Goal: Transaction & Acquisition: Purchase product/service

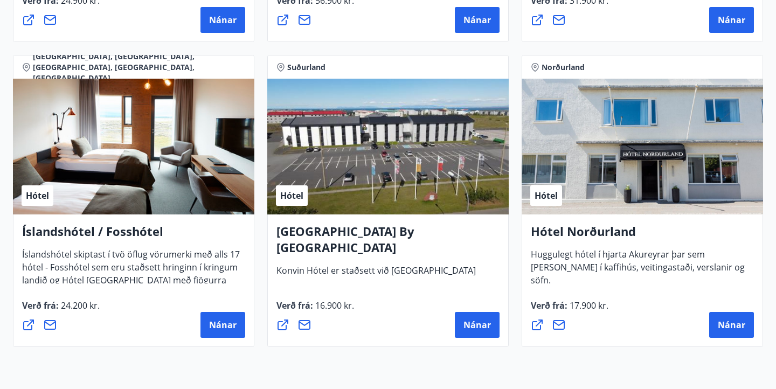
scroll to position [2690, 0]
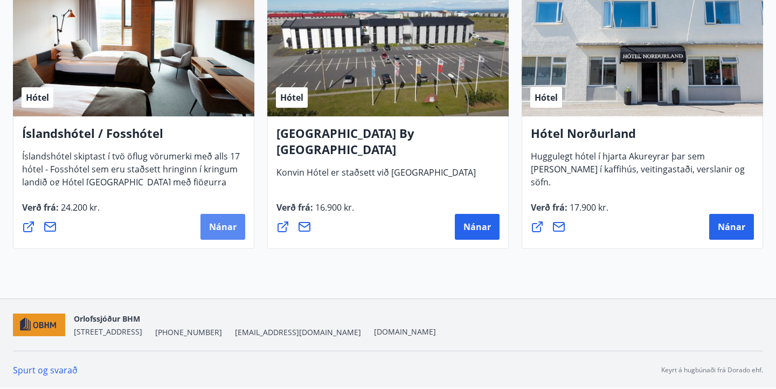
click at [234, 227] on span "Nánar" at bounding box center [222, 227] width 27 height 12
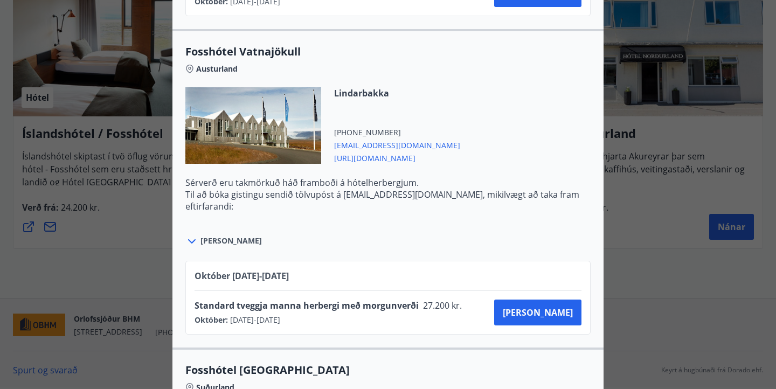
scroll to position [2482, 0]
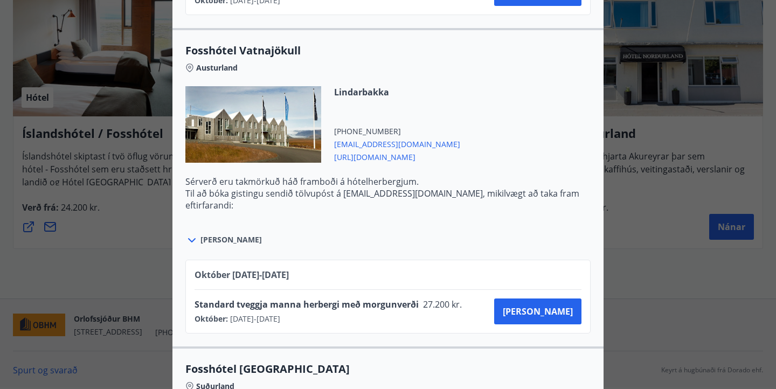
click at [309, 274] on div "Október 01.10.25 - 31.10.25" at bounding box center [387, 279] width 387 height 20
click at [540, 315] on button "Kaupa" at bounding box center [537, 311] width 87 height 26
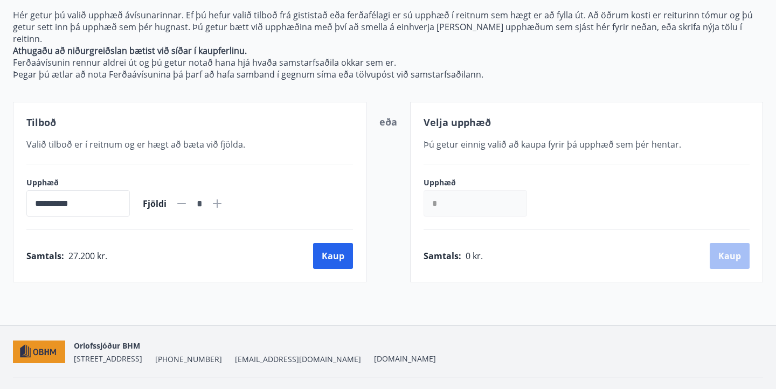
scroll to position [142, 0]
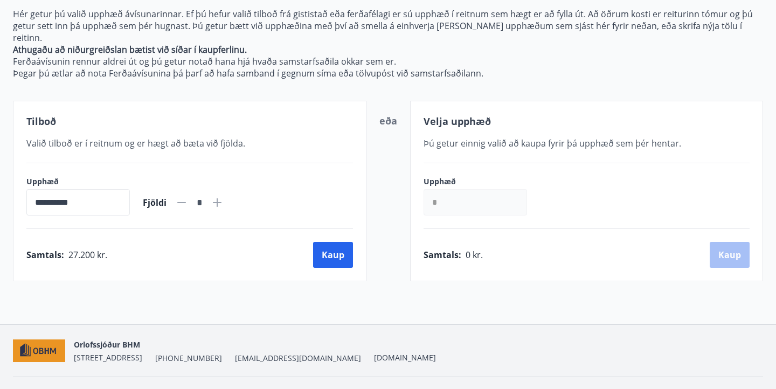
click at [224, 196] on icon at bounding box center [217, 202] width 13 height 13
click at [186, 202] on icon at bounding box center [181, 202] width 9 height 1
type input "*"
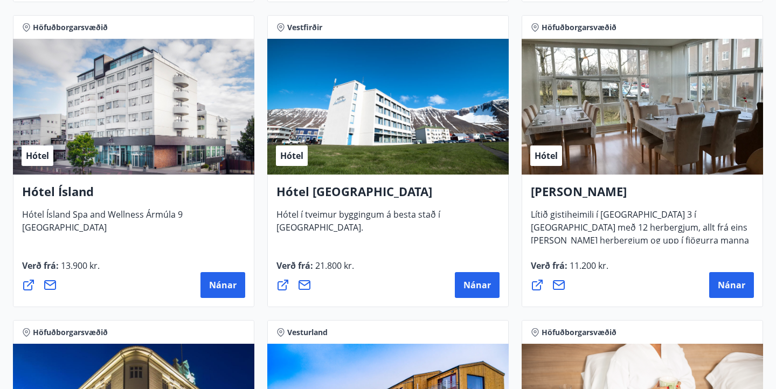
scroll to position [1414, 0]
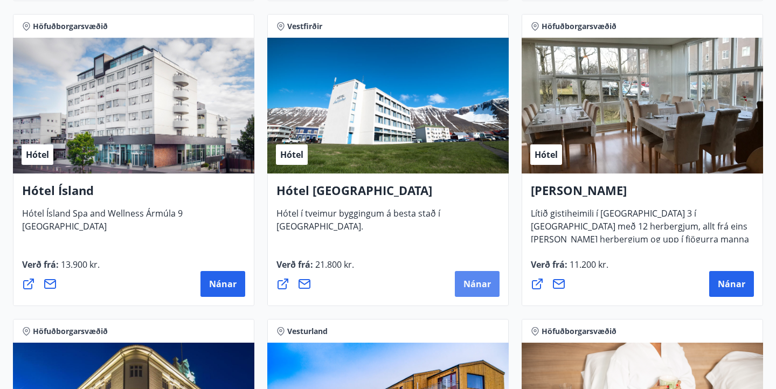
click at [464, 288] on span "Nánar" at bounding box center [476, 284] width 27 height 12
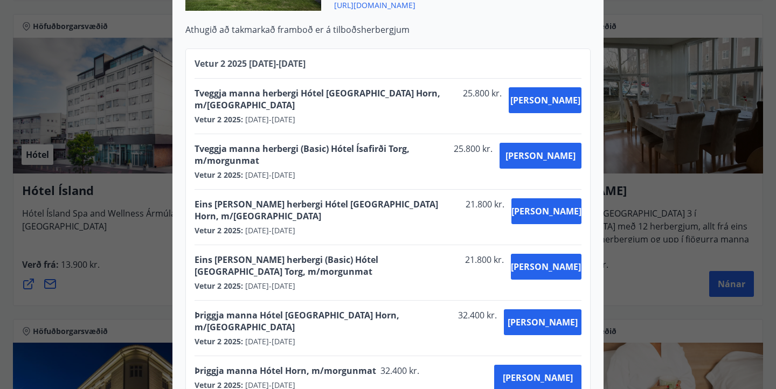
scroll to position [381, 0]
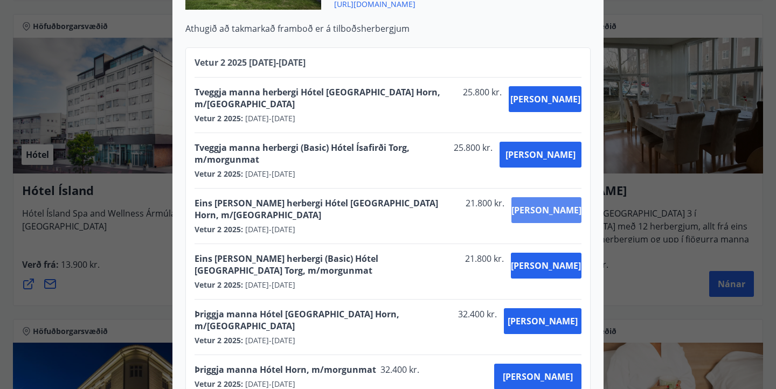
click at [543, 197] on button "Kaupa" at bounding box center [546, 210] width 70 height 26
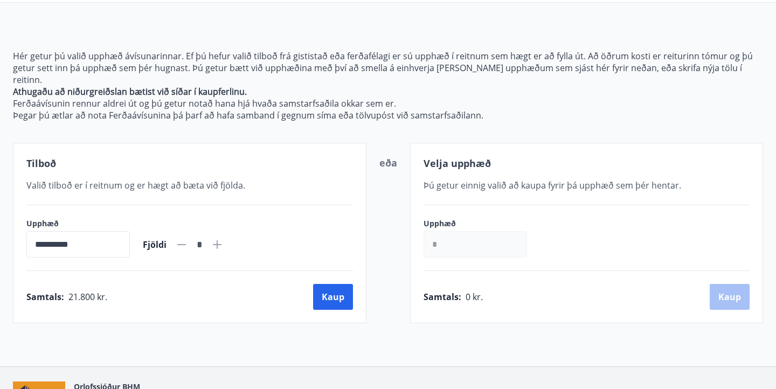
scroll to position [101, 0]
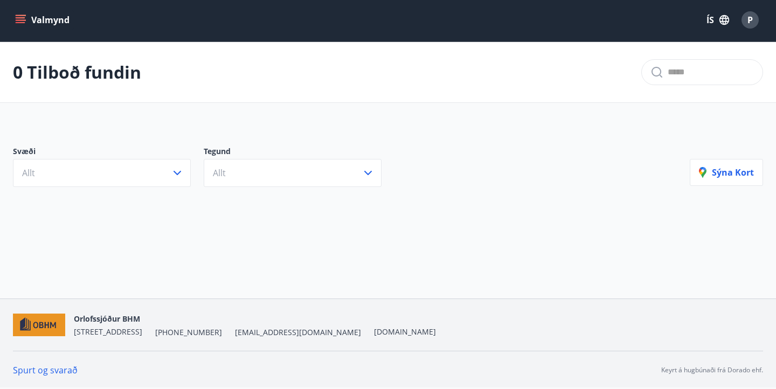
scroll to position [2, 0]
